Goal: Browse casually: Explore the website without a specific task or goal

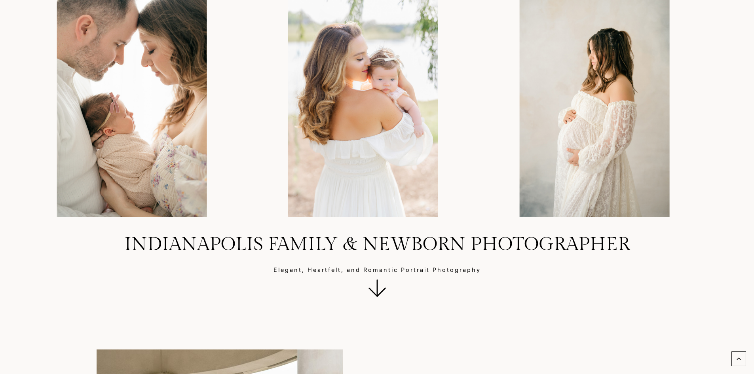
scroll to position [119, 0]
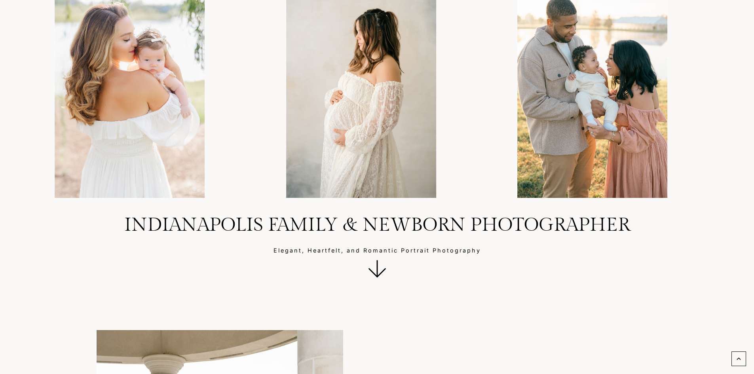
drag, startPoint x: 119, startPoint y: 222, endPoint x: 243, endPoint y: 220, distance: 124.7
click at [242, 220] on h1 "Indianapolis Family & Newborn Photographer" at bounding box center [377, 225] width 716 height 23
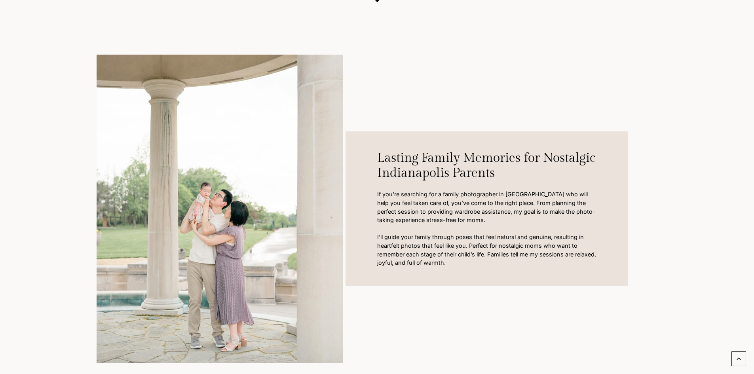
scroll to position [396, 0]
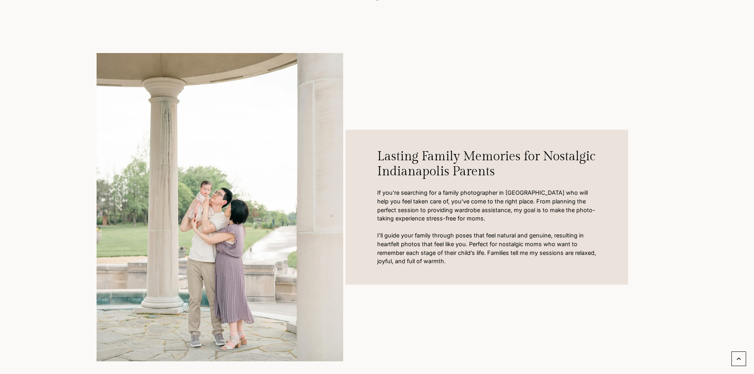
drag, startPoint x: 376, startPoint y: 154, endPoint x: 418, endPoint y: 169, distance: 43.7
click at [418, 168] on div "Lasting Family Memories for Nostalgic Indianapolis Parents If you’re searching …" at bounding box center [486, 207] width 283 height 155
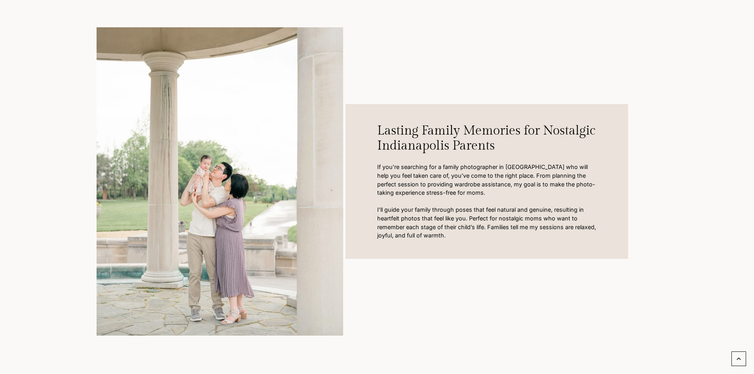
scroll to position [435, 0]
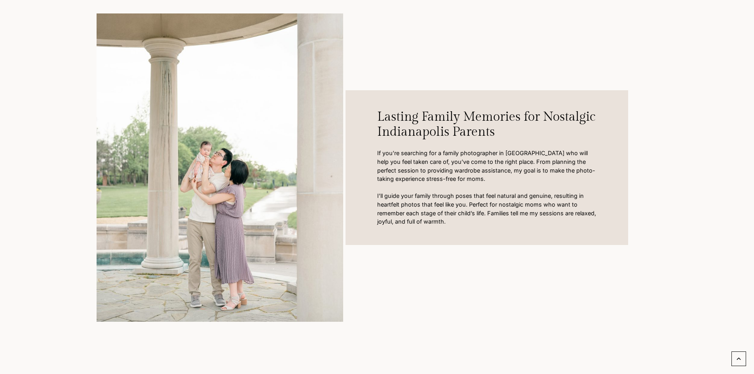
click at [692, 290] on div "Lasting Family Memories for Nostalgic Indianapolis Parents If you’re searching …" at bounding box center [377, 162] width 679 height 381
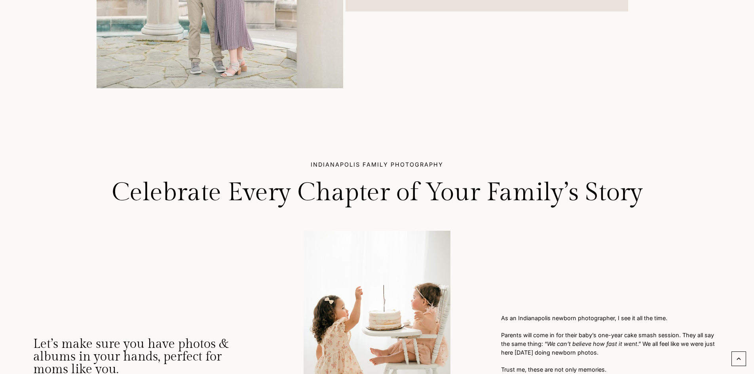
scroll to position [713, 0]
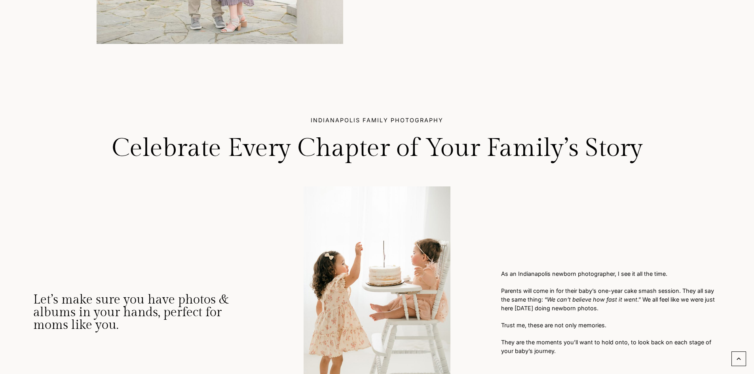
drag, startPoint x: 113, startPoint y: 149, endPoint x: 176, endPoint y: 149, distance: 62.9
click at [176, 149] on p "Celebrate Every Chapter of Your Family’s Story" at bounding box center [377, 155] width 688 height 38
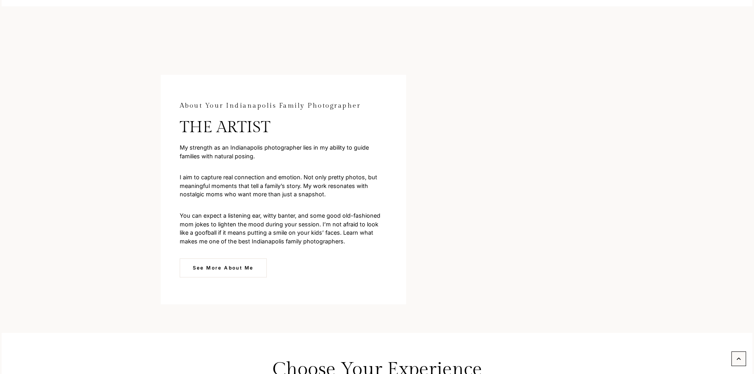
scroll to position [1663, 0]
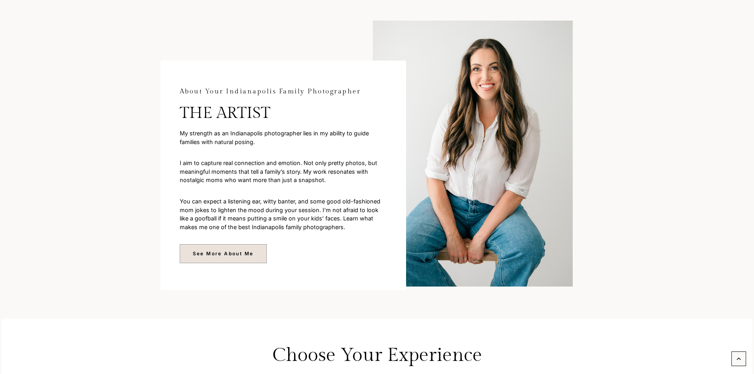
click at [245, 257] on span "See More About Me" at bounding box center [223, 254] width 61 height 8
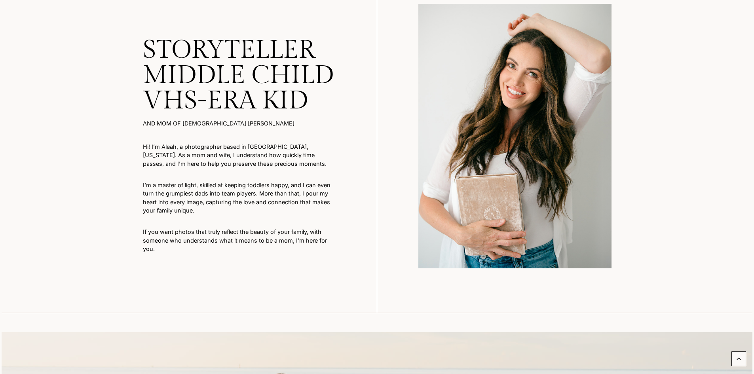
drag, startPoint x: 143, startPoint y: 184, endPoint x: 209, endPoint y: 213, distance: 71.9
click at [209, 213] on p "I’m a master of light, skilled at keeping toddlers happy, and I can even turn t…" at bounding box center [239, 198] width 193 height 34
drag, startPoint x: 138, startPoint y: 227, endPoint x: 199, endPoint y: 258, distance: 69.2
click at [199, 258] on div "STORYTELLER MIDDLE CHILD VHS-era kid AND mom of [DEMOGRAPHIC_DATA] [PERSON_NAME…" at bounding box center [377, 149] width 507 height 328
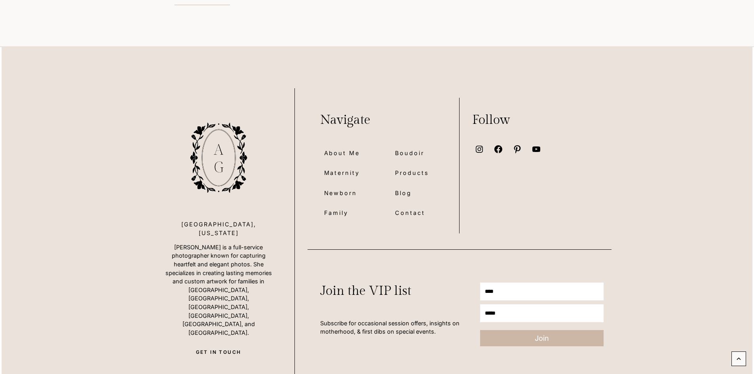
scroll to position [3500, 0]
drag, startPoint x: 176, startPoint y: 225, endPoint x: 205, endPoint y: 235, distance: 30.7
click at [205, 245] on p "[PERSON_NAME] is a full-service photographer known for capturing heartfelt and …" at bounding box center [219, 292] width 114 height 94
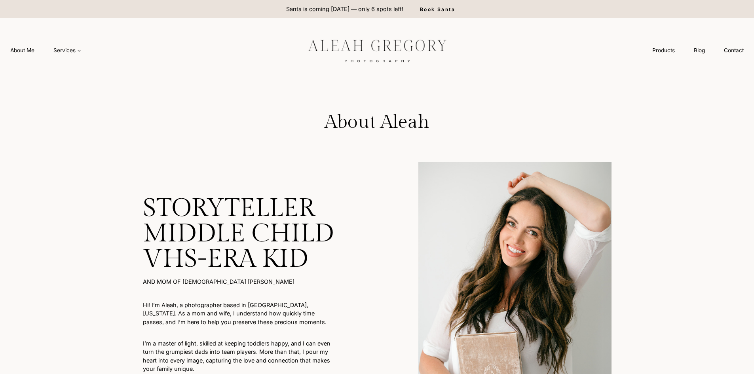
scroll to position [3541, 0]
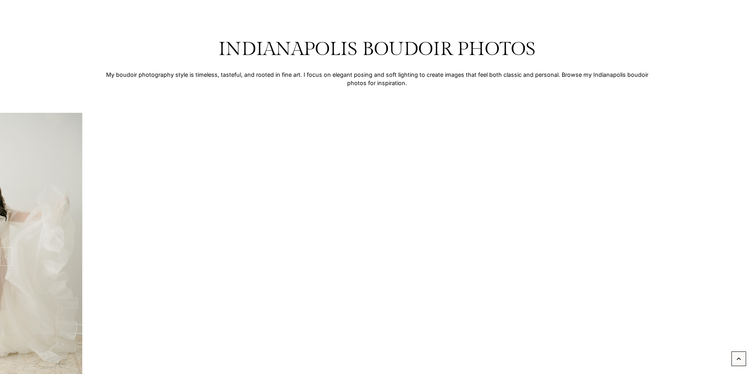
scroll to position [1306, 0]
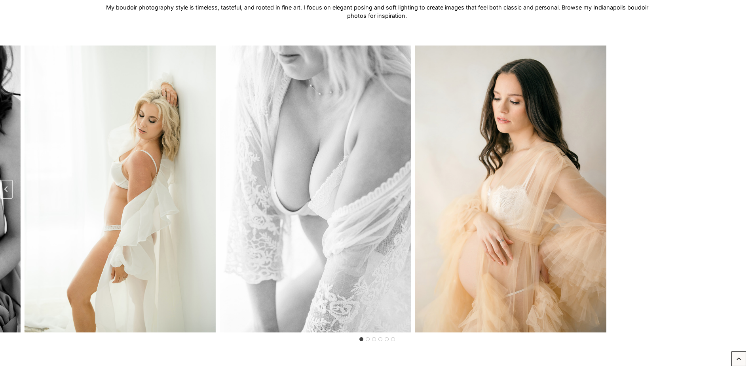
drag, startPoint x: 693, startPoint y: 188, endPoint x: 457, endPoint y: 200, distance: 236.1
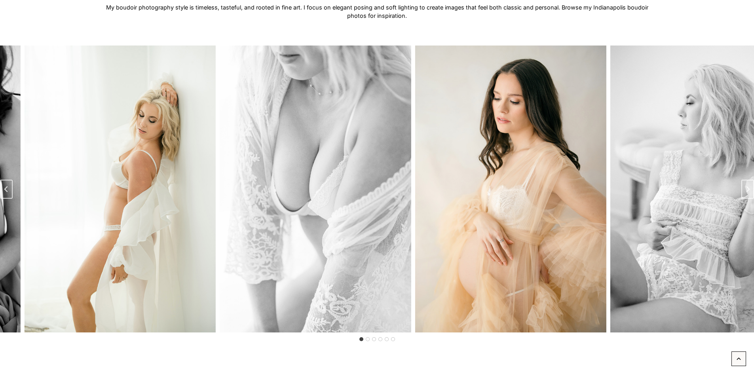
click at [457, 200] on img "3 of 6" at bounding box center [510, 189] width 191 height 287
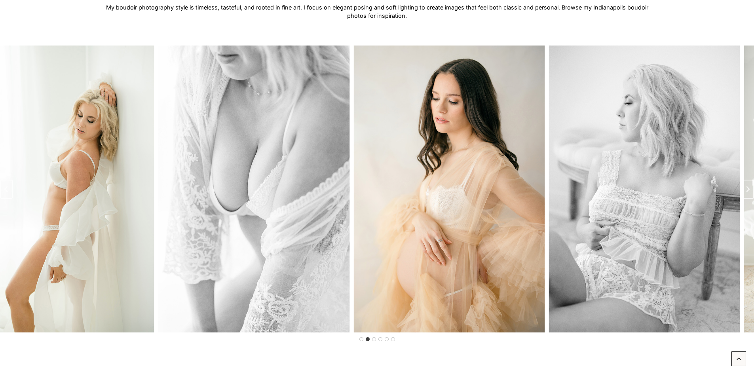
drag, startPoint x: 579, startPoint y: 195, endPoint x: 420, endPoint y: 208, distance: 160.0
click at [441, 206] on img "3 of 6" at bounding box center [448, 189] width 191 height 287
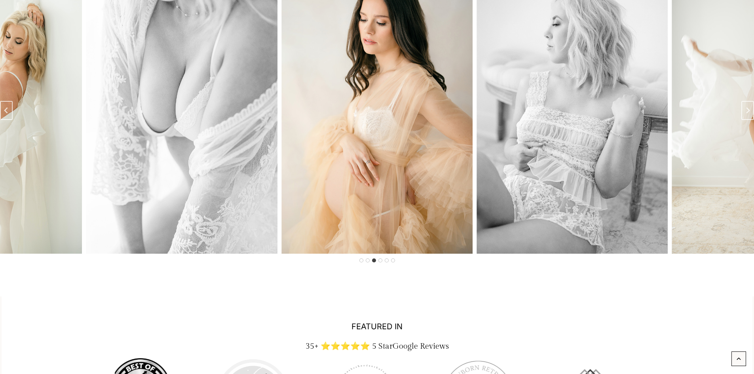
scroll to position [1385, 0]
click at [522, 311] on div "FEATURED IN 35+ ⭐⭐⭐⭐⭐ 5 Star Google Reviews …" at bounding box center [377, 376] width 601 height 161
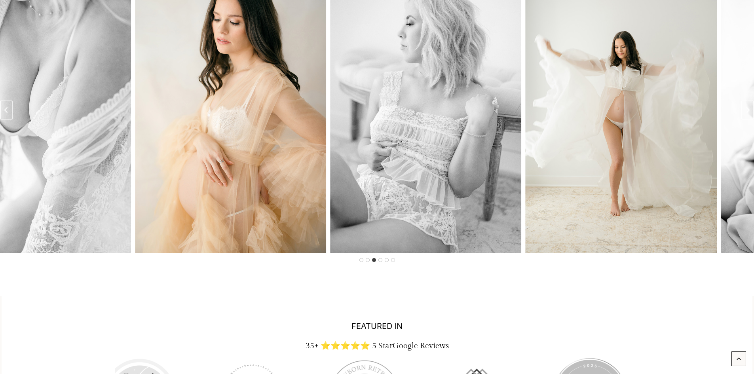
drag, startPoint x: 579, startPoint y: 146, endPoint x: 433, endPoint y: 162, distance: 147.2
click at [433, 162] on img "4 of 6" at bounding box center [425, 109] width 191 height 287
